Goal: Task Accomplishment & Management: Manage account settings

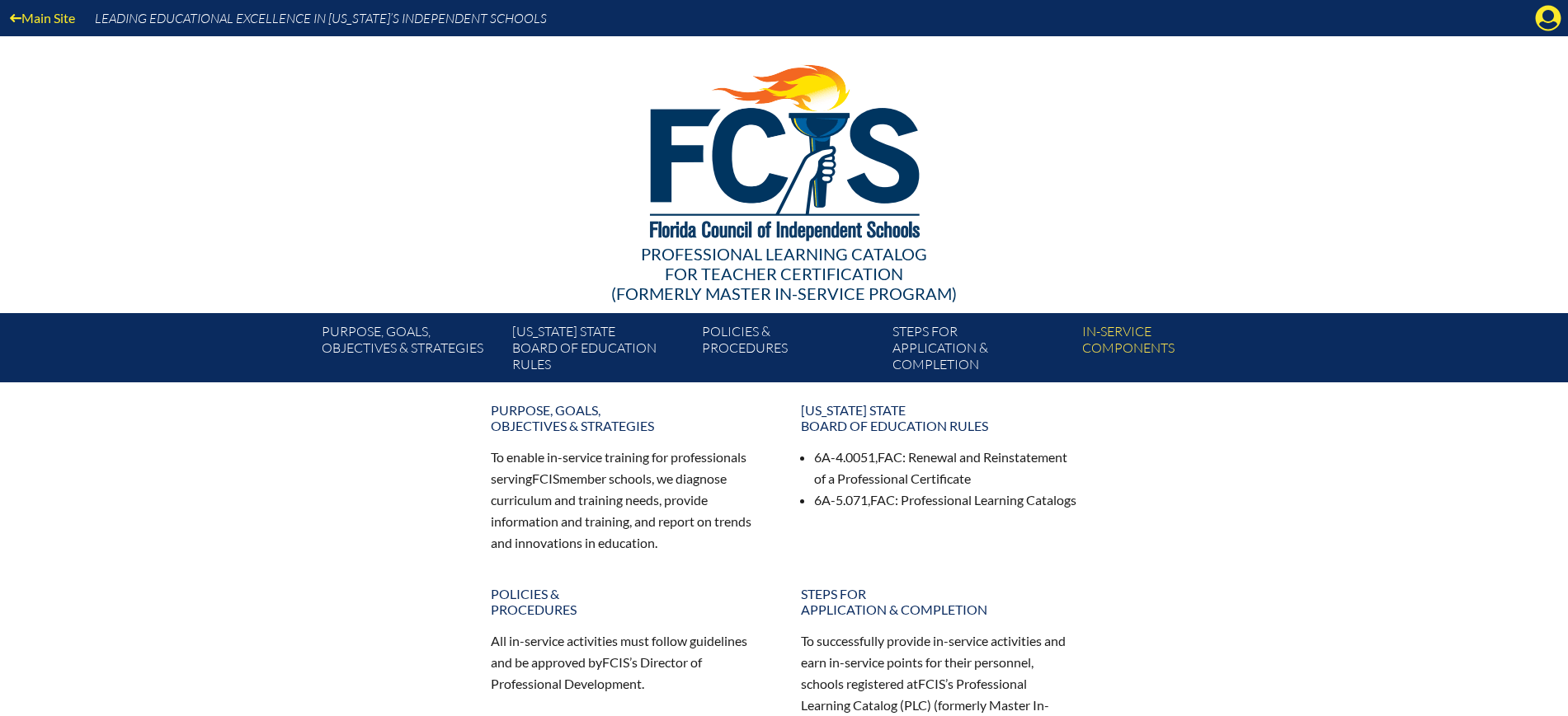
click at [1546, 11] on icon "Manage Account" at bounding box center [1547, 17] width 26 height 26
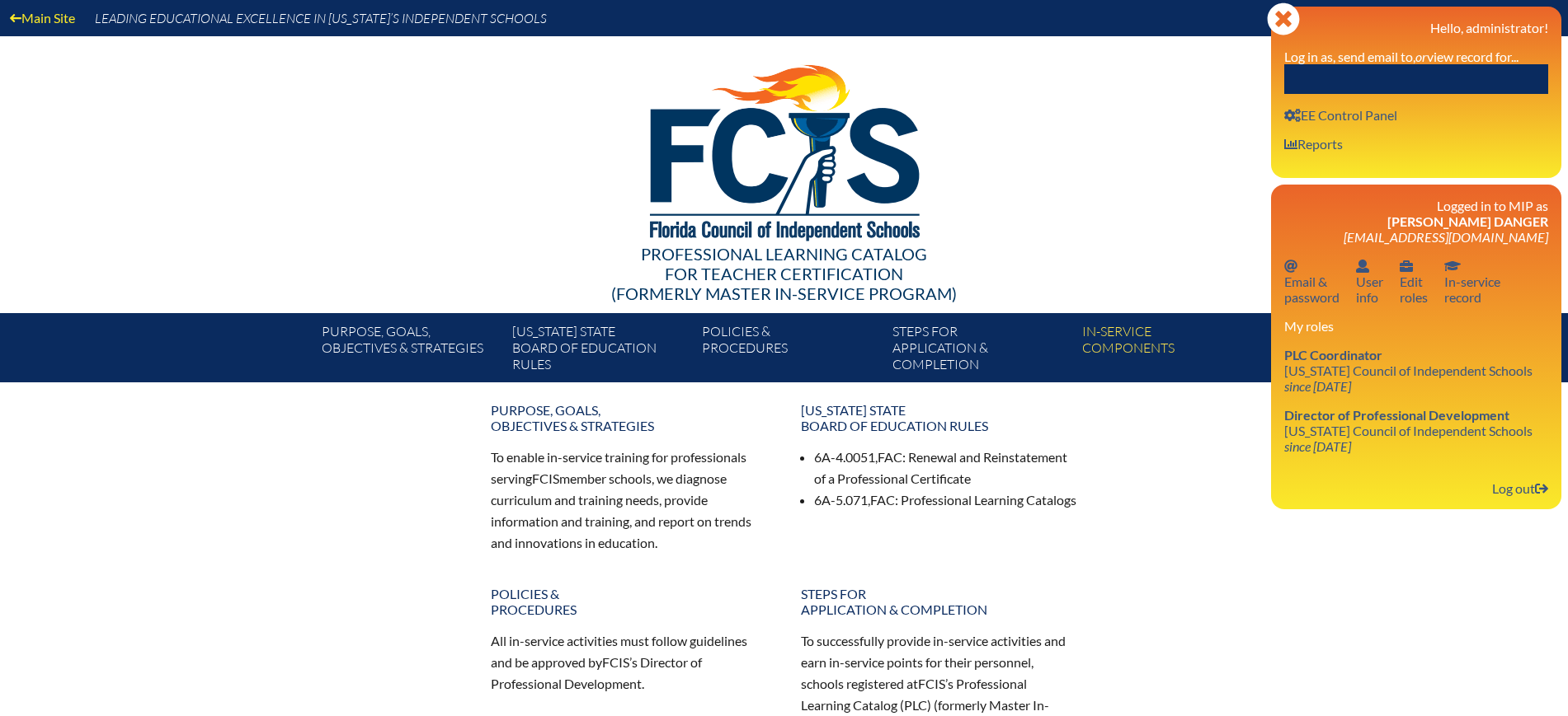
click at [1473, 66] on input "text" at bounding box center [1416, 79] width 264 height 30
paste input "Marjorie Manoben"
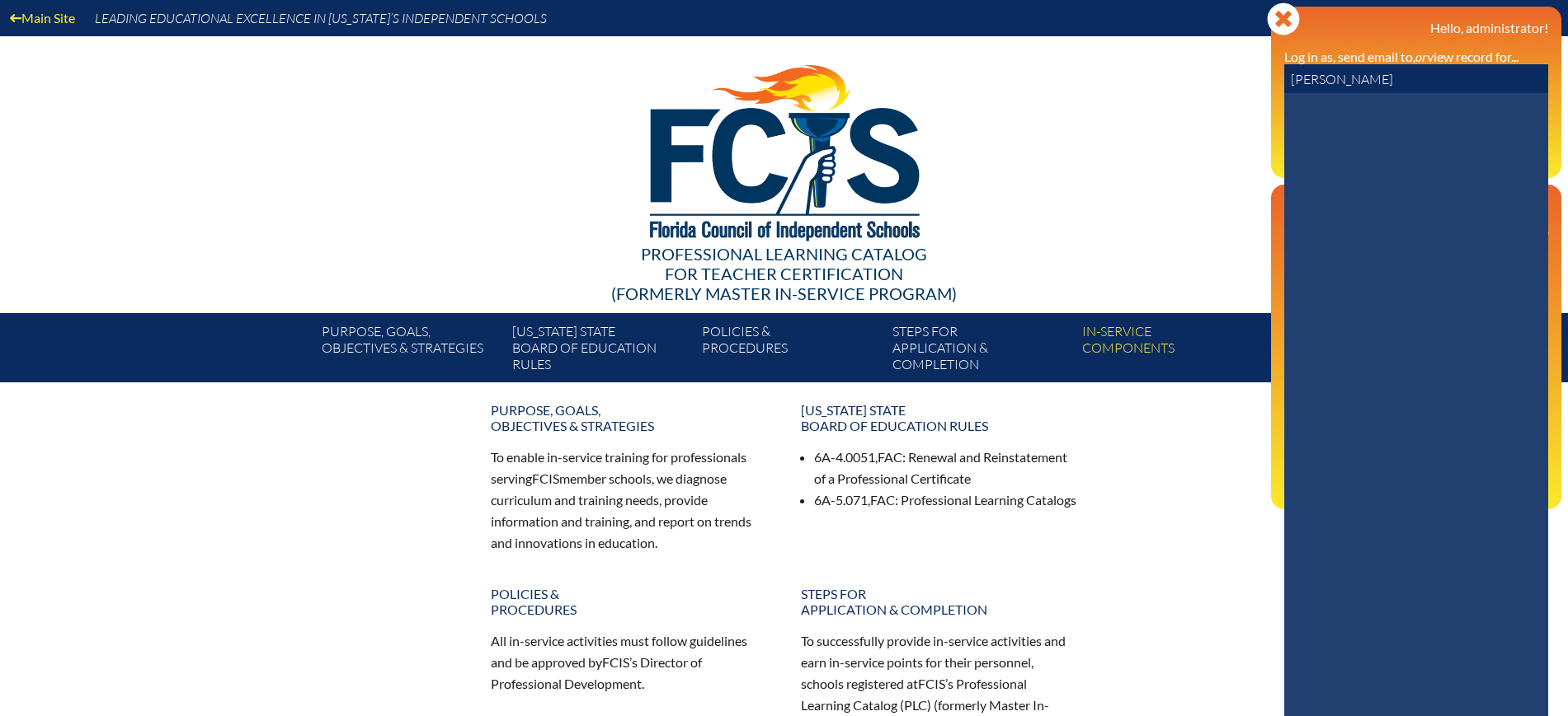
drag, startPoint x: 1343, startPoint y: 80, endPoint x: 1223, endPoint y: 73, distance: 120.2
click at [1223, 73] on div "Main Site Leading Educational Excellence in Florida’s Independent Schools Profe…" at bounding box center [784, 191] width 1568 height 383
drag, startPoint x: 1353, startPoint y: 77, endPoint x: 1256, endPoint y: 77, distance: 97.0
click at [1256, 77] on div "Main Site Leading Educational Excellence in Florida’s Independent Schools Profe…" at bounding box center [784, 191] width 1568 height 383
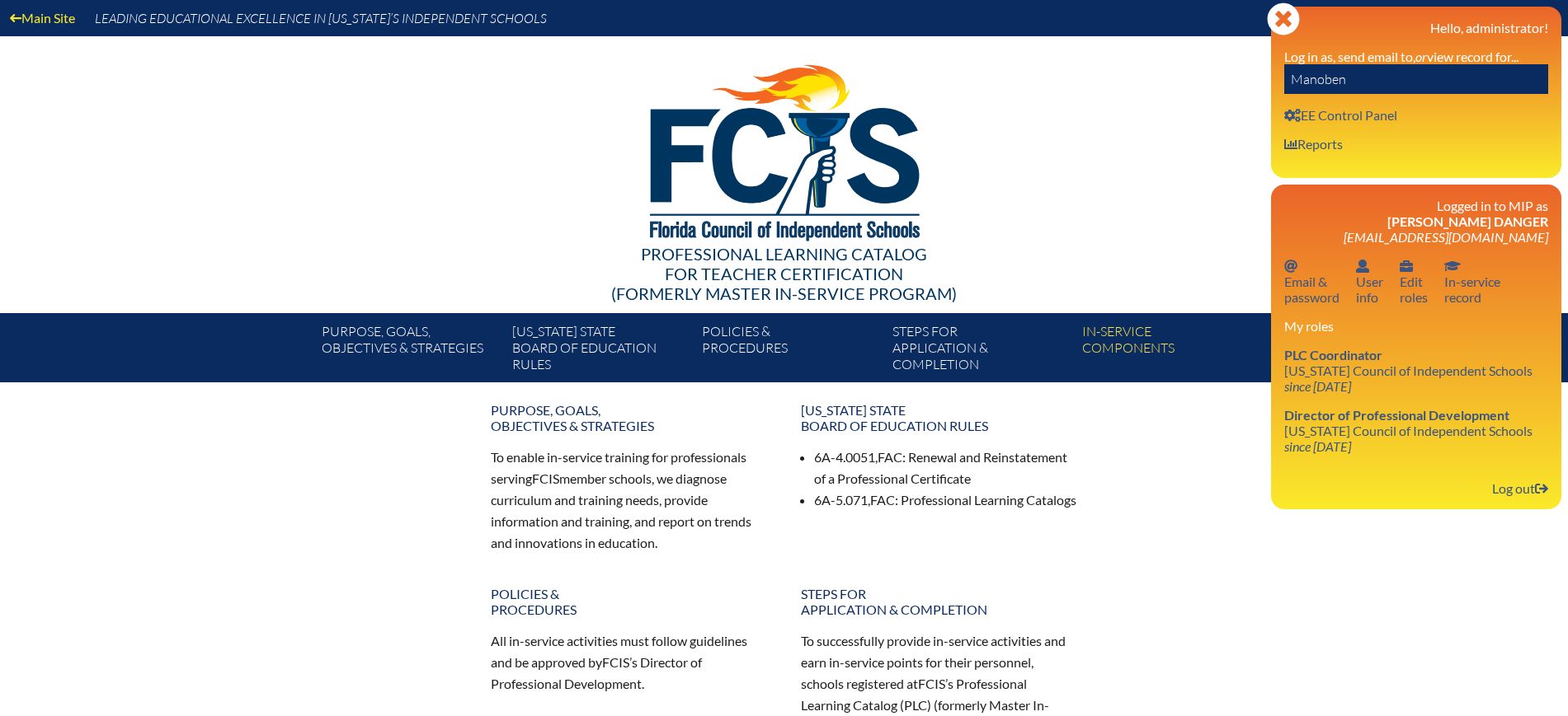
paste input "Marjorie"
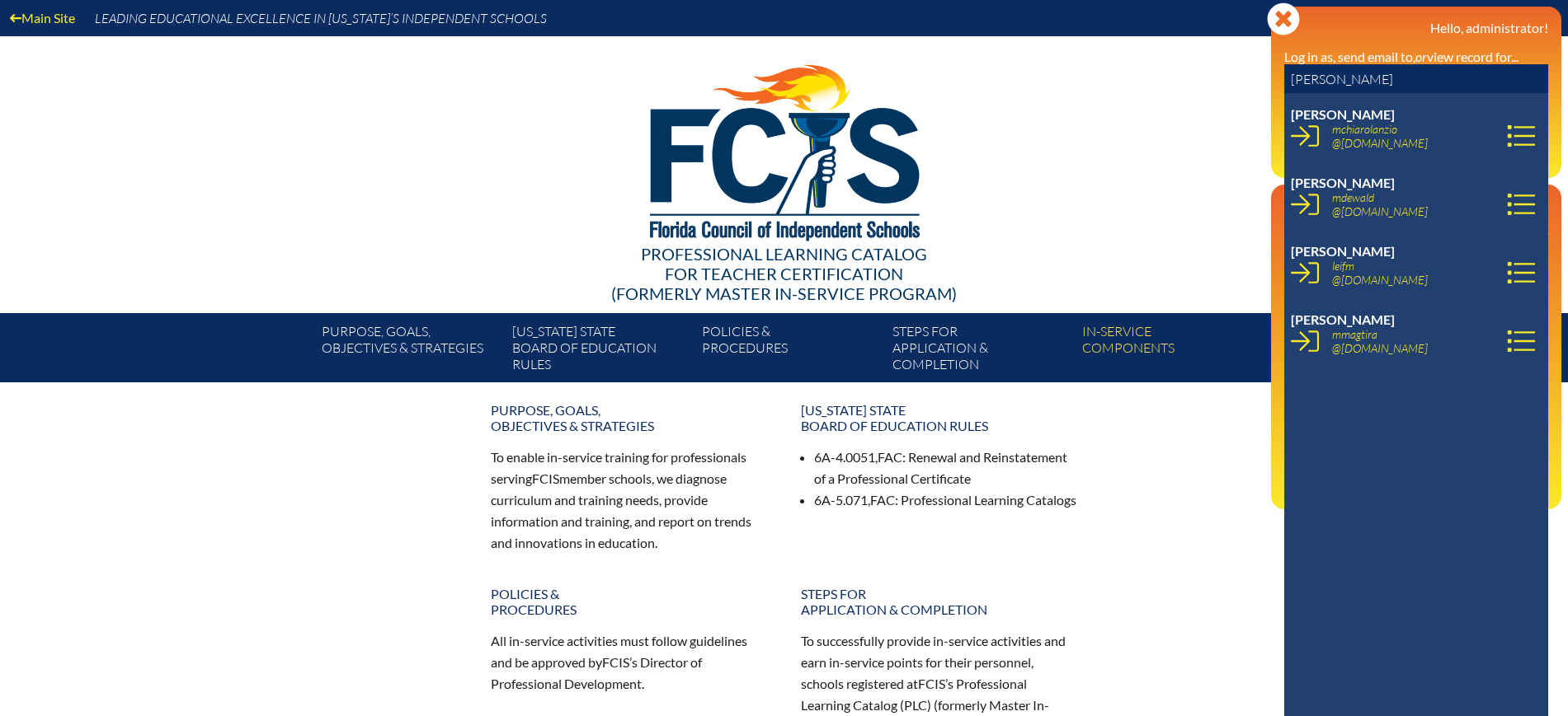
drag, startPoint x: 1356, startPoint y: 76, endPoint x: 1239, endPoint y: 79, distance: 117.0
click at [1239, 79] on div "Main Site Leading Educational Excellence in Florida’s Independent Schools Profe…" at bounding box center [784, 191] width 1568 height 383
paste input "asmall@cornerstonelc.com"
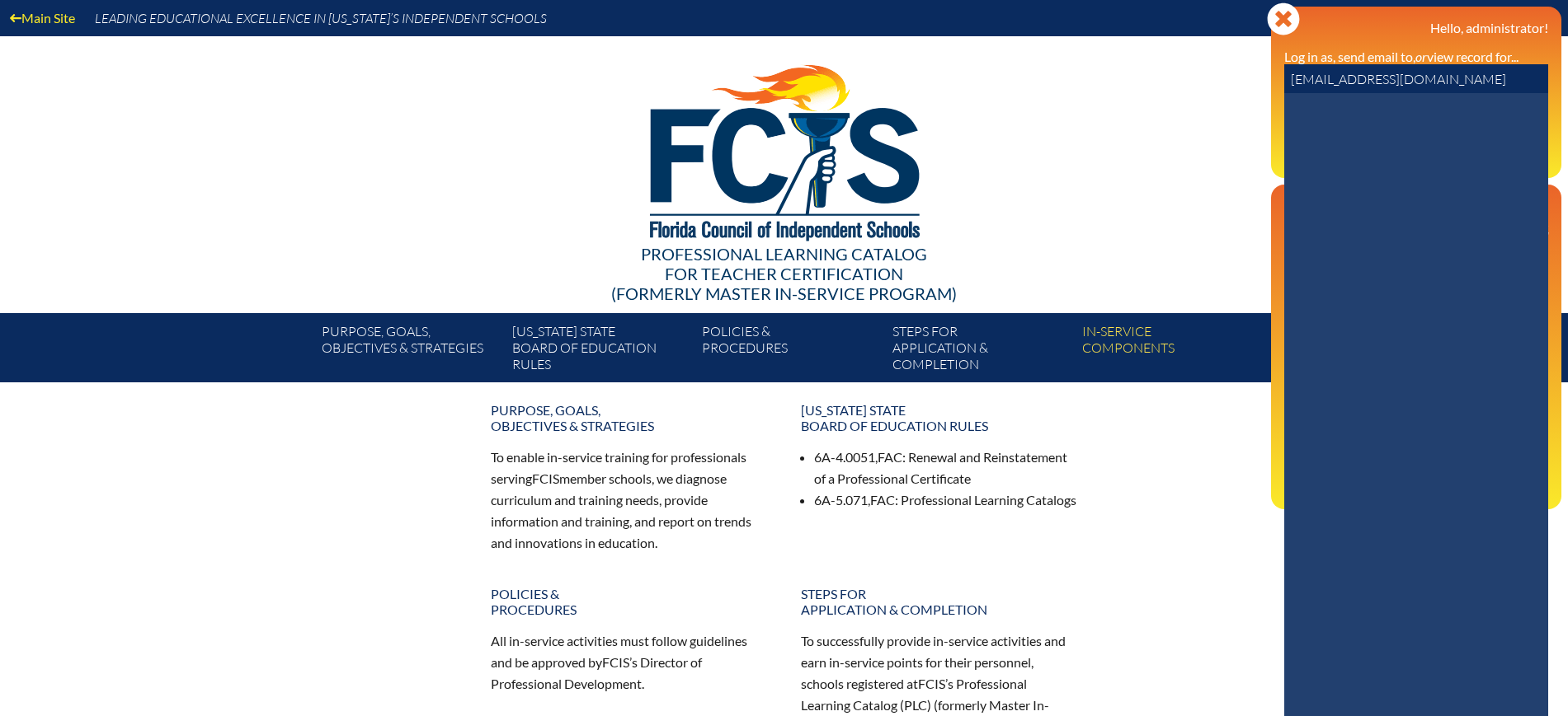
drag, startPoint x: 1320, startPoint y: 75, endPoint x: 1241, endPoint y: 80, distance: 79.2
click at [1241, 80] on div "Main Site Leading Educational Excellence in Florida’s Independent Schools Profe…" at bounding box center [784, 191] width 1568 height 383
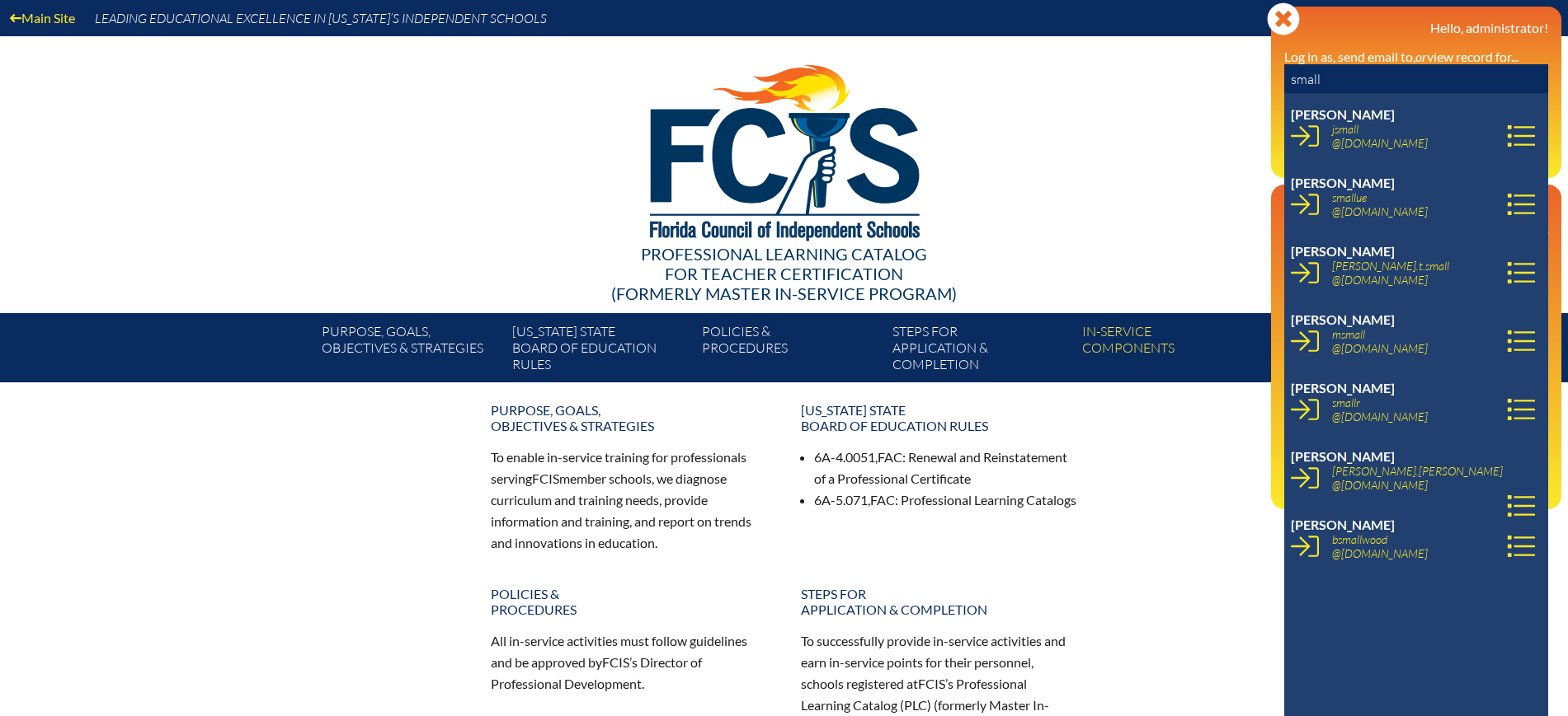
drag, startPoint x: 1334, startPoint y: 81, endPoint x: 1243, endPoint y: 79, distance: 91.0
click at [1243, 79] on div "Main Site Leading Educational Excellence in Florida’s Independent Schools Profe…" at bounding box center [784, 191] width 1568 height 383
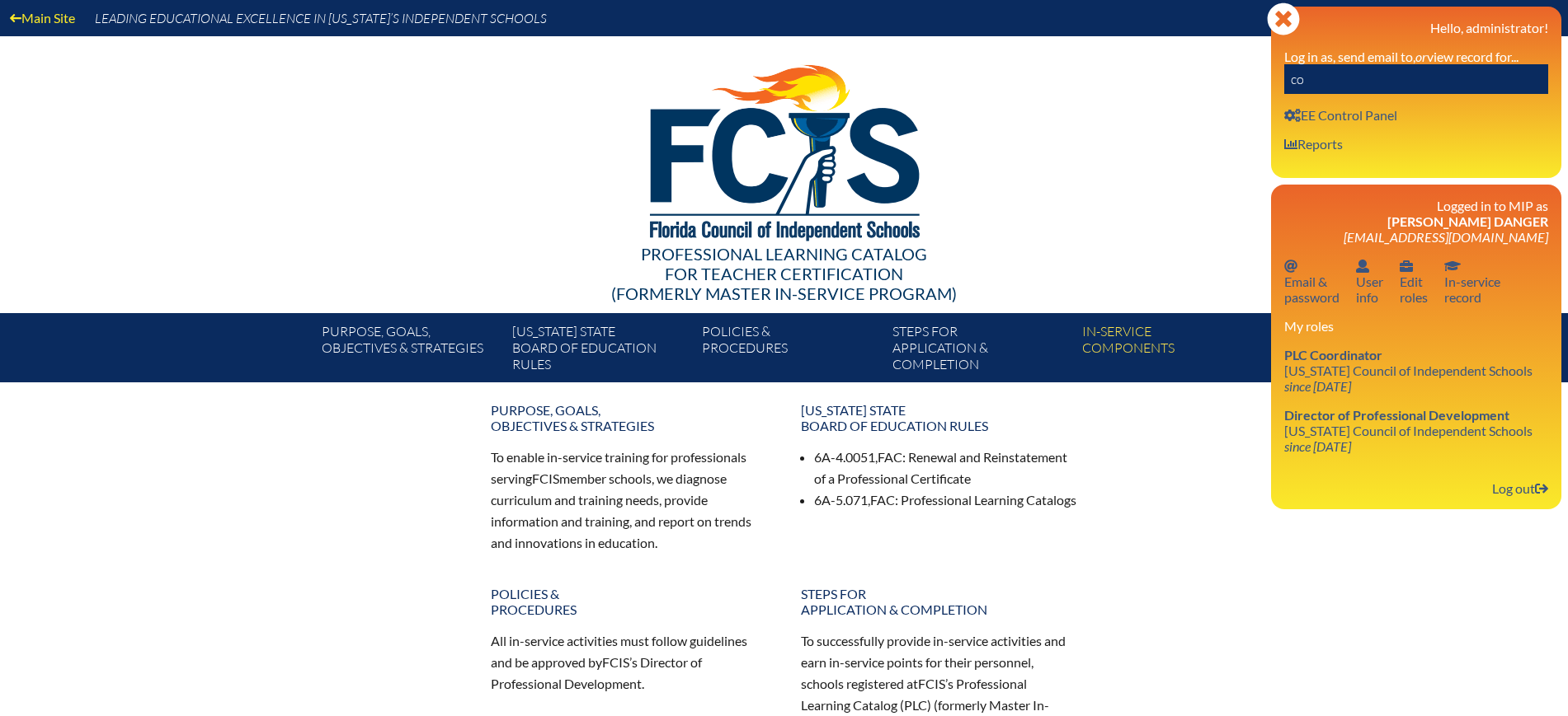
type input "c"
paste input "asmall@cornerstonelc.com"
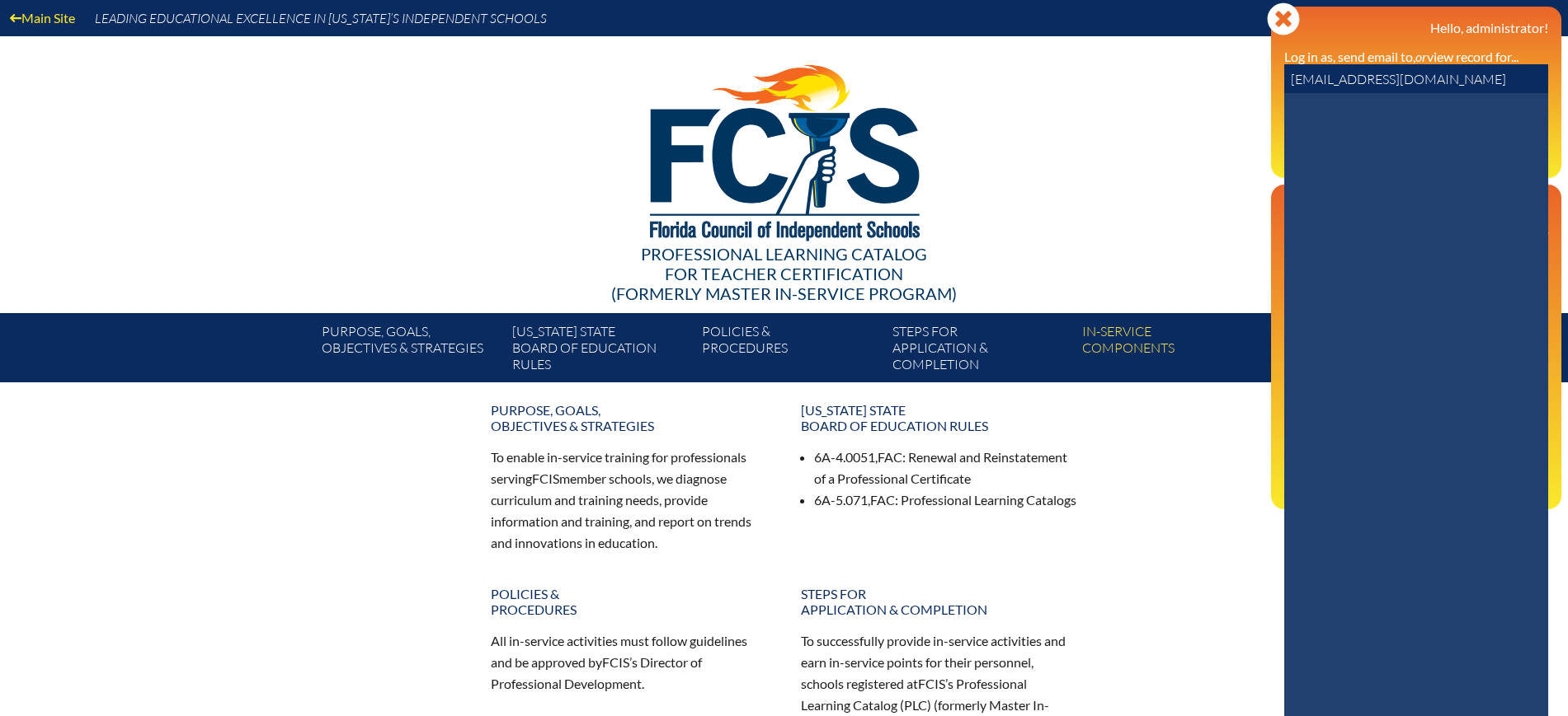
drag, startPoint x: 1329, startPoint y: 78, endPoint x: 1253, endPoint y: 84, distance: 76.2
click at [1253, 84] on div "Main Site Leading Educational Excellence in Florida’s Independent Schools Profe…" at bounding box center [784, 191] width 1568 height 383
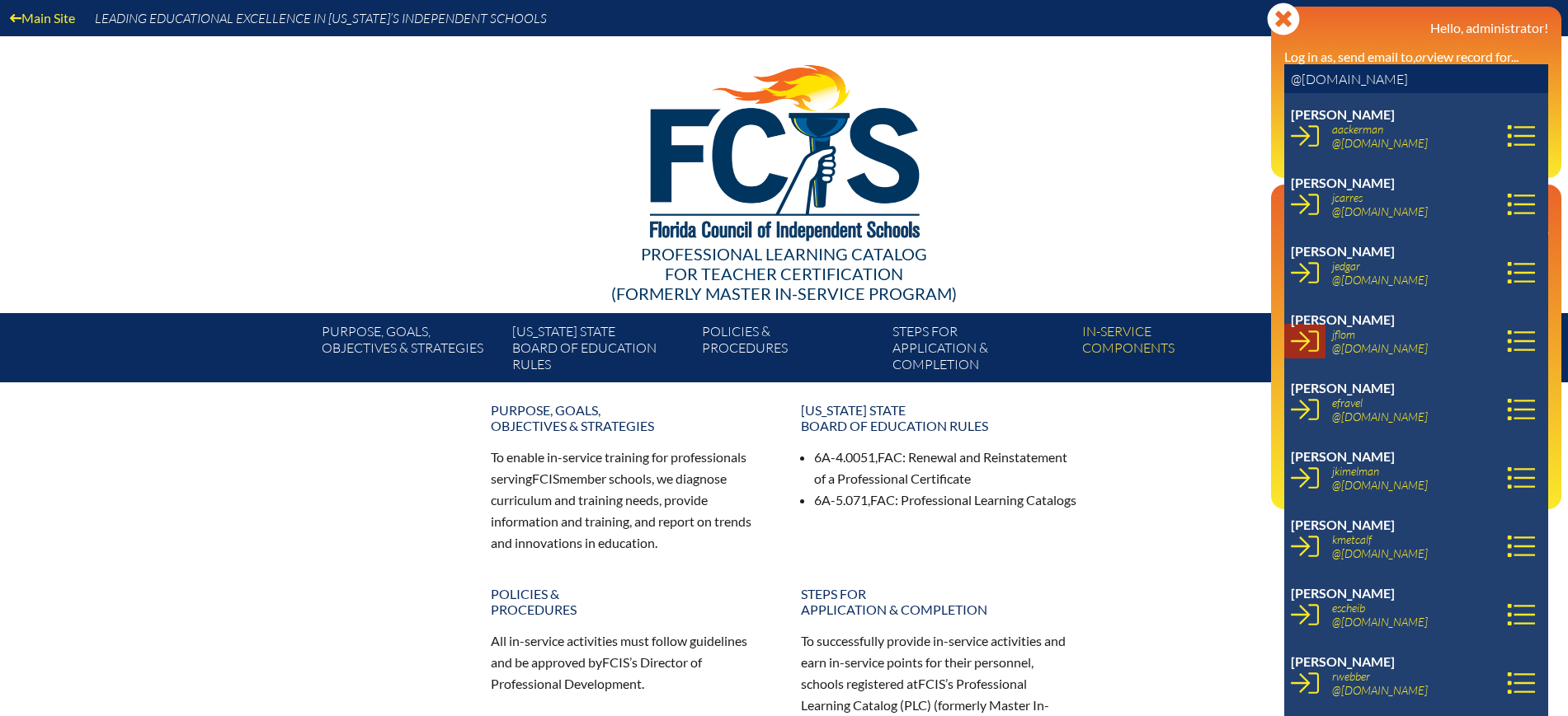
type input "@cornerstonelc.com"
click at [1298, 342] on icon at bounding box center [1304, 341] width 28 height 28
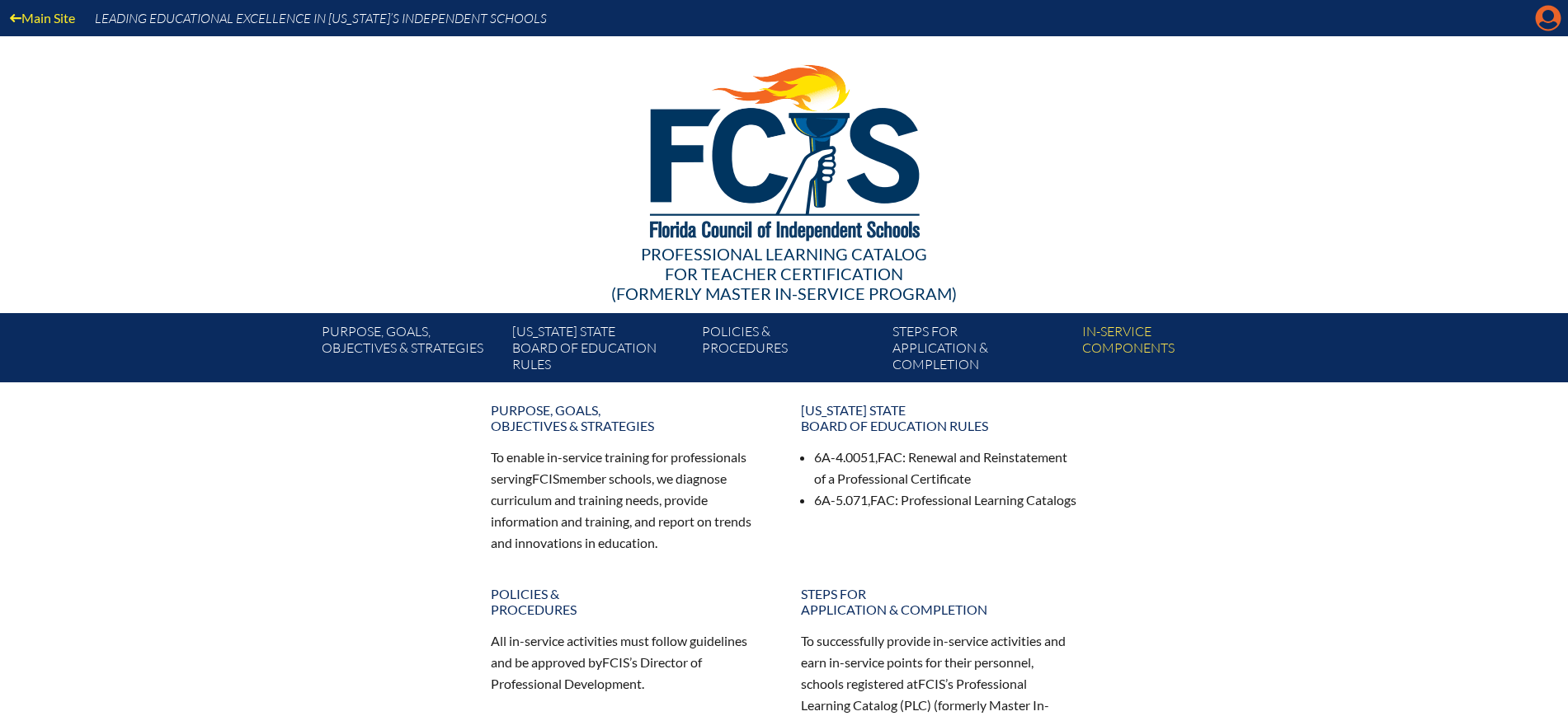
click at [1541, 13] on icon at bounding box center [1548, 18] width 25 height 25
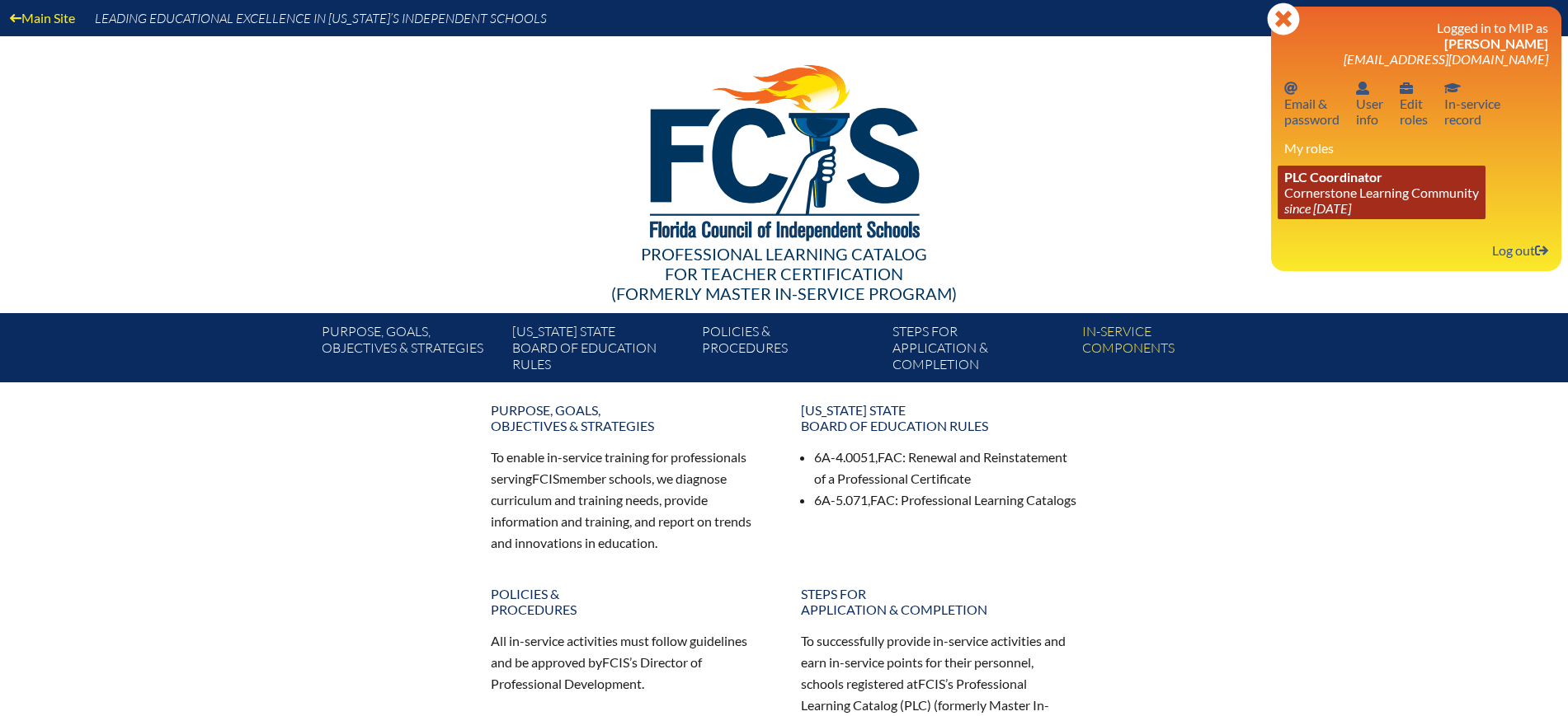
click at [1344, 210] on icon "since [DATE]" at bounding box center [1317, 207] width 66 height 15
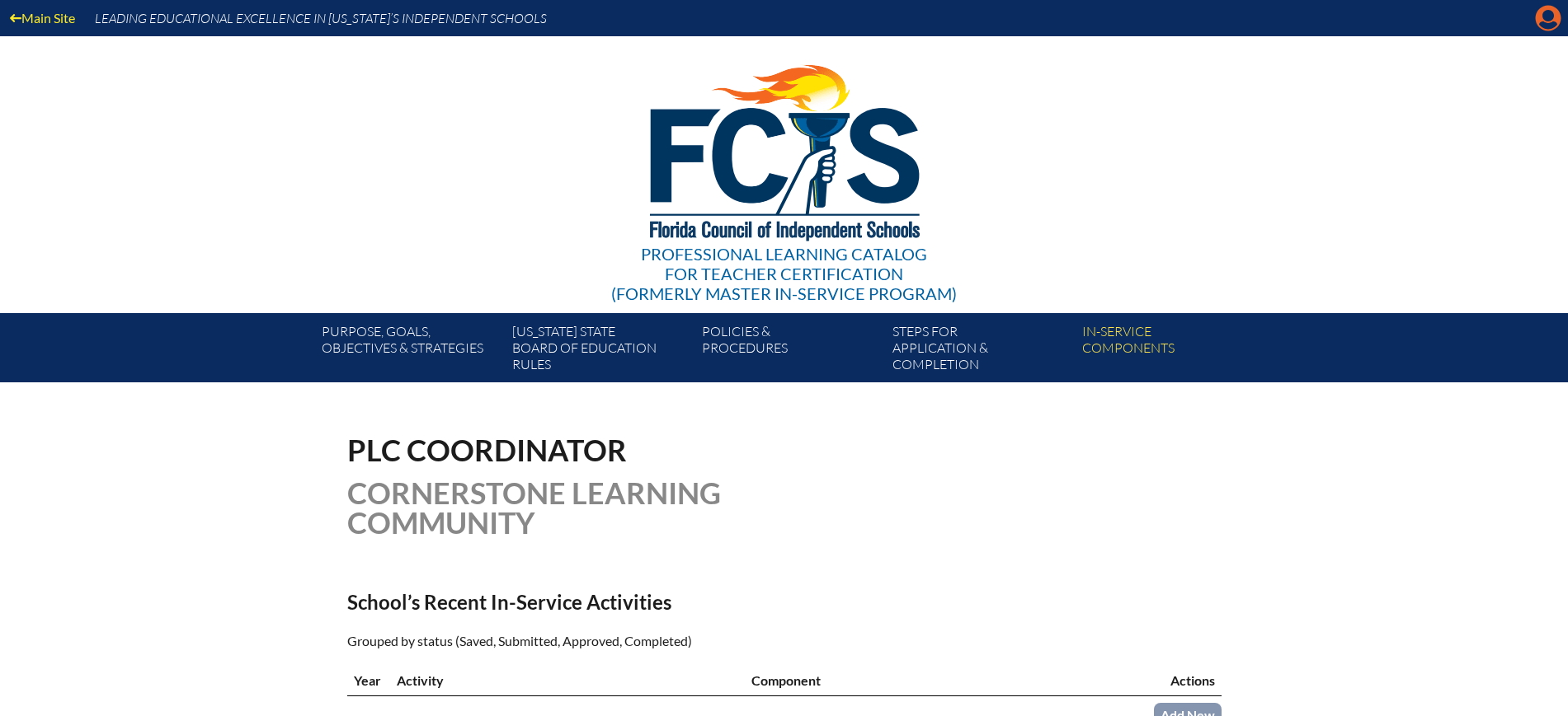
click at [1546, 21] on icon at bounding box center [1548, 18] width 25 height 25
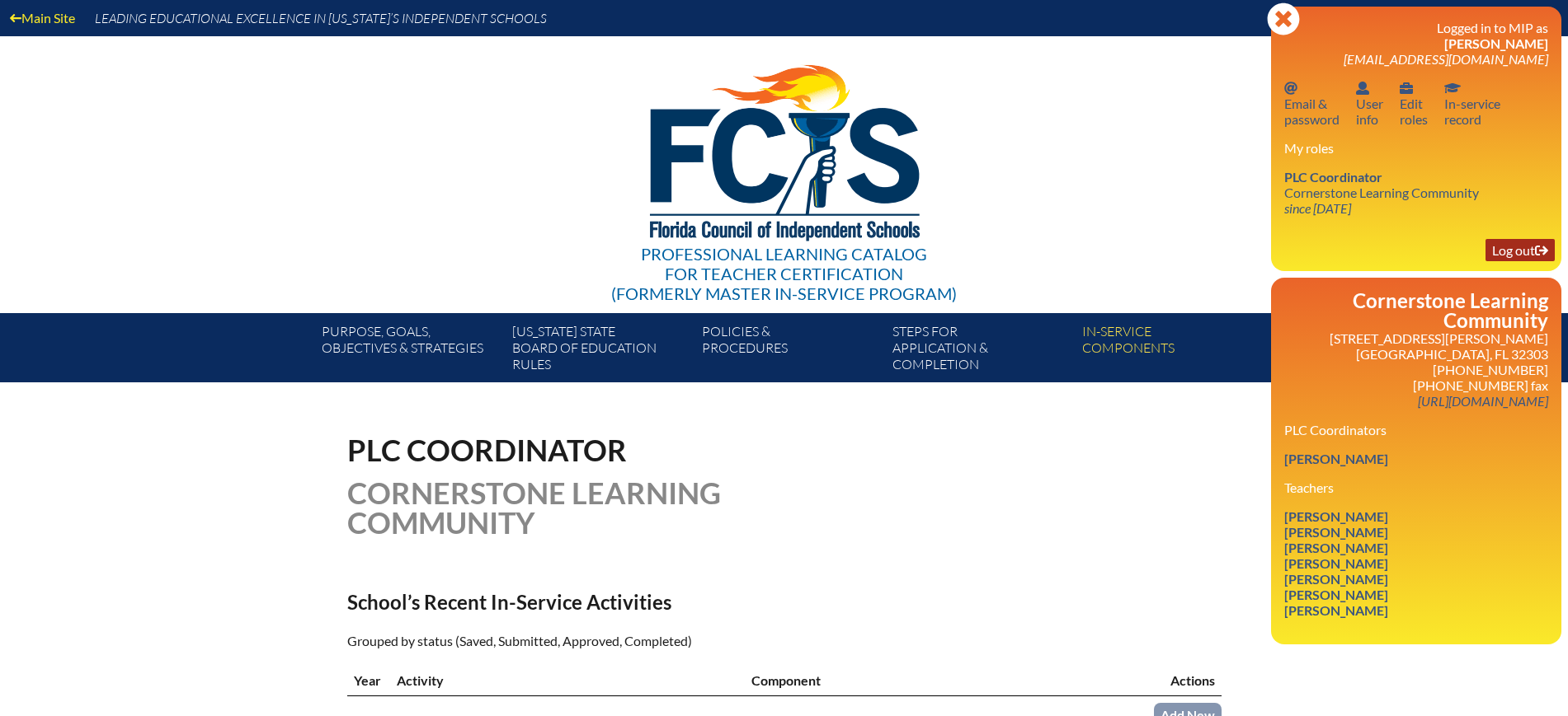
click at [1504, 251] on link "Log out Log out" at bounding box center [1520, 250] width 69 height 22
